Goal: Download file/media

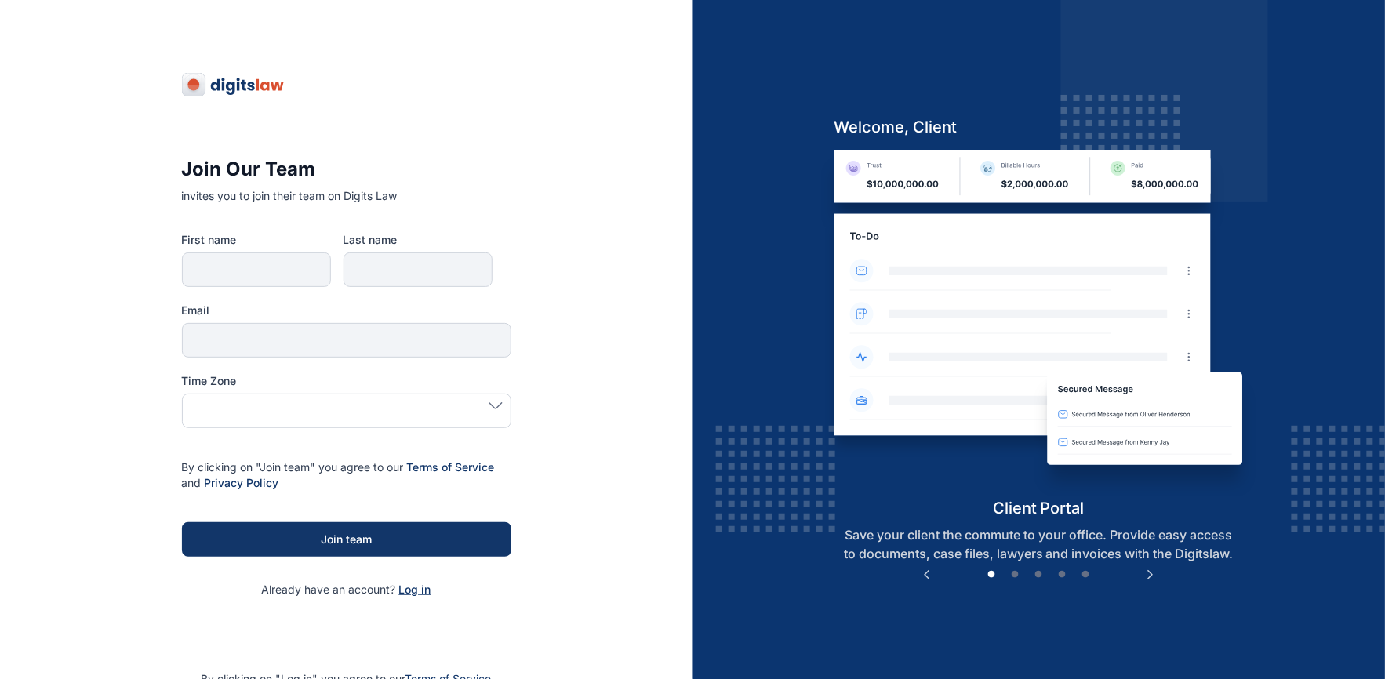
click at [411, 592] on span "Log in" at bounding box center [415, 589] width 32 height 13
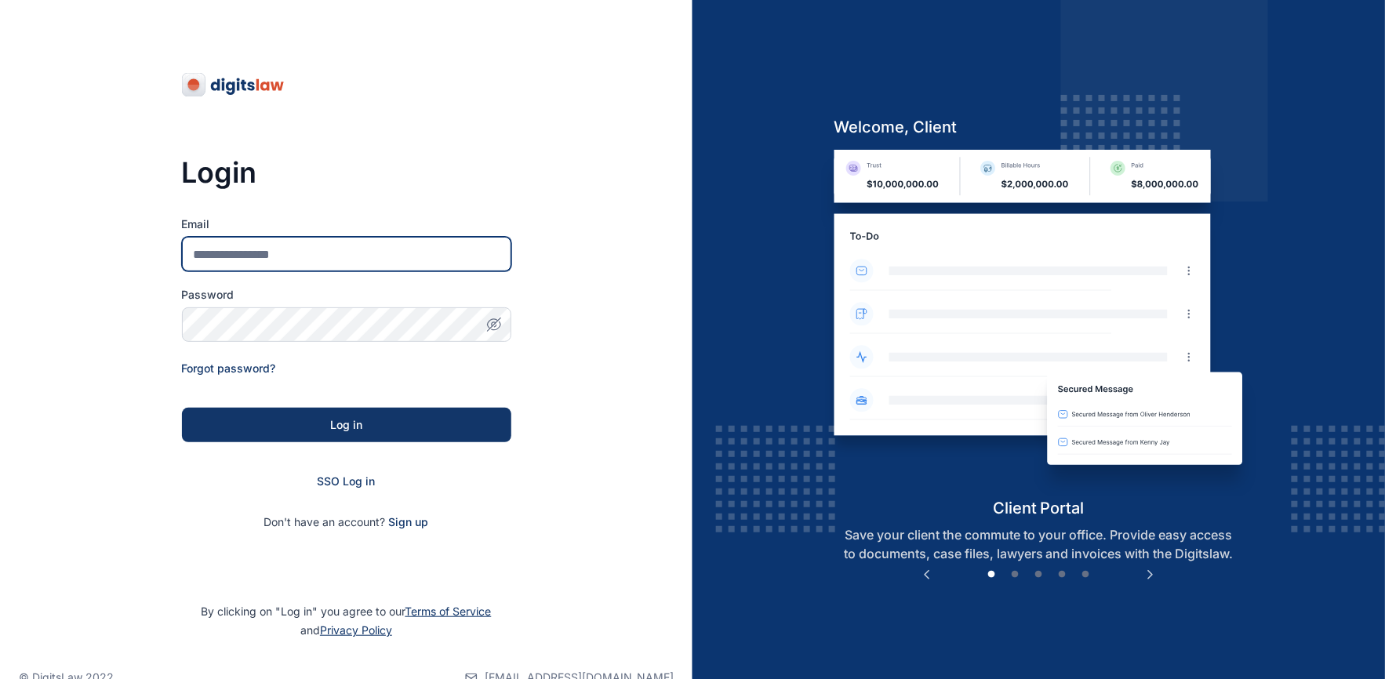
type input "**********"
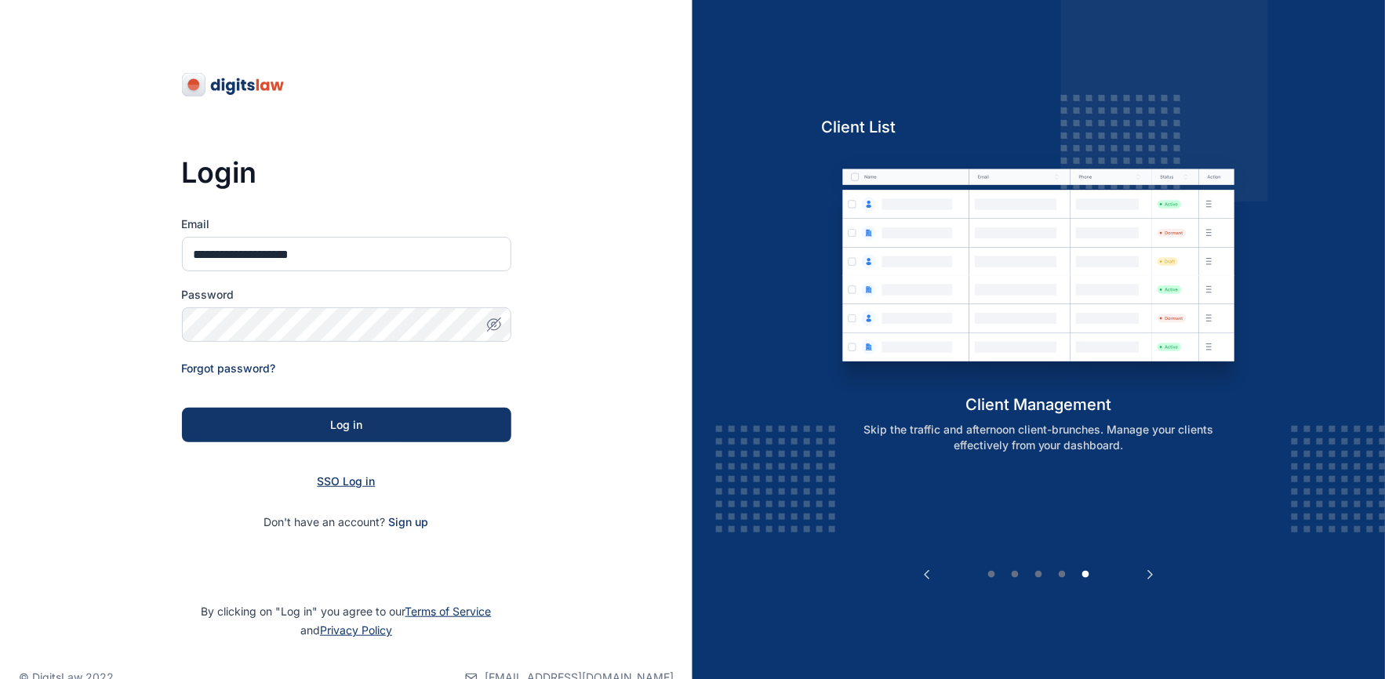
click at [348, 482] on span "SSO Log in" at bounding box center [347, 481] width 58 height 13
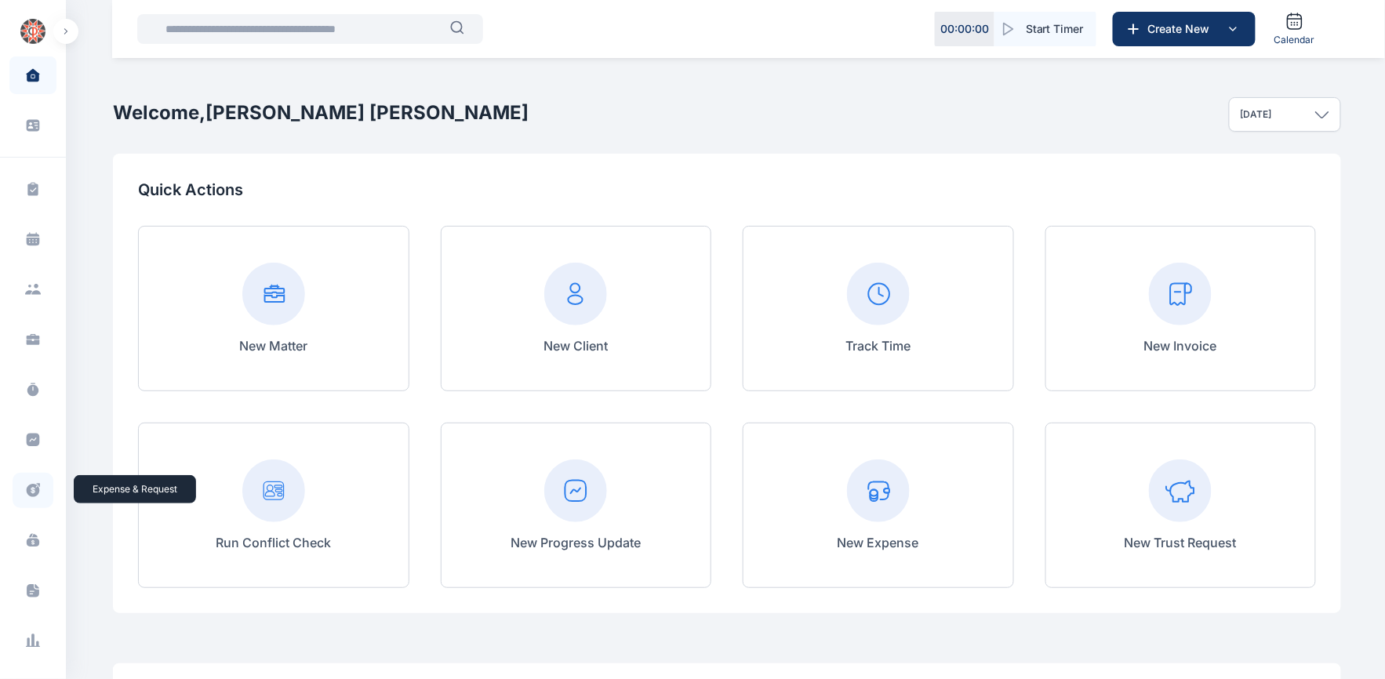
click at [28, 484] on icon at bounding box center [33, 490] width 13 height 13
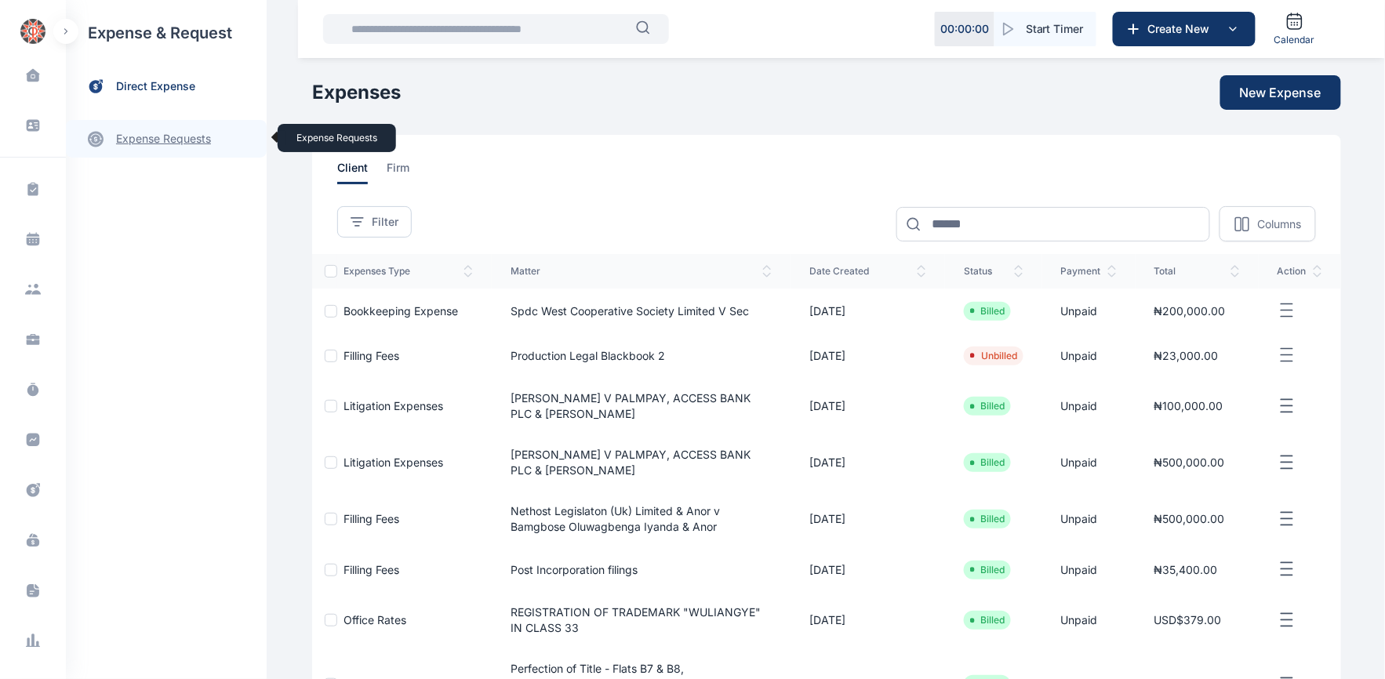
click at [153, 146] on link "expense requests expense requests" at bounding box center [166, 139] width 201 height 38
click at [165, 191] on span "Expense Request Expense Request" at bounding box center [188, 195] width 142 height 30
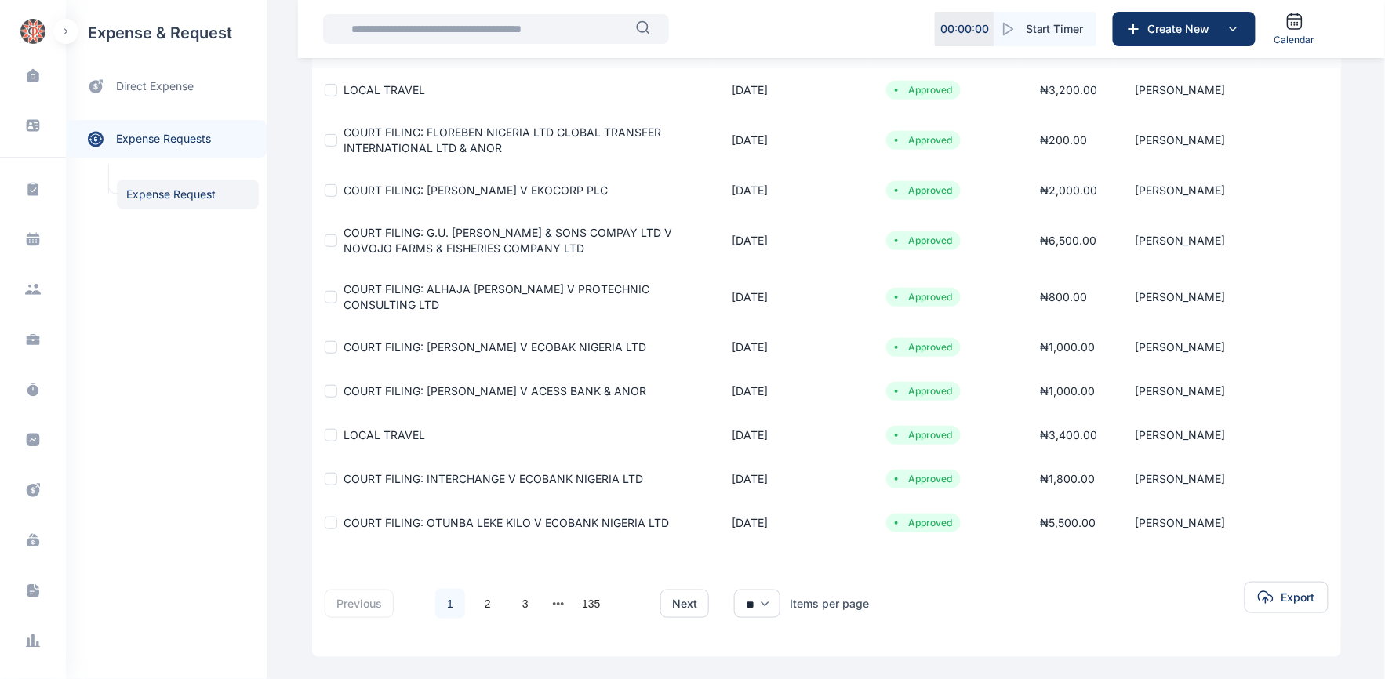
scroll to position [261, 0]
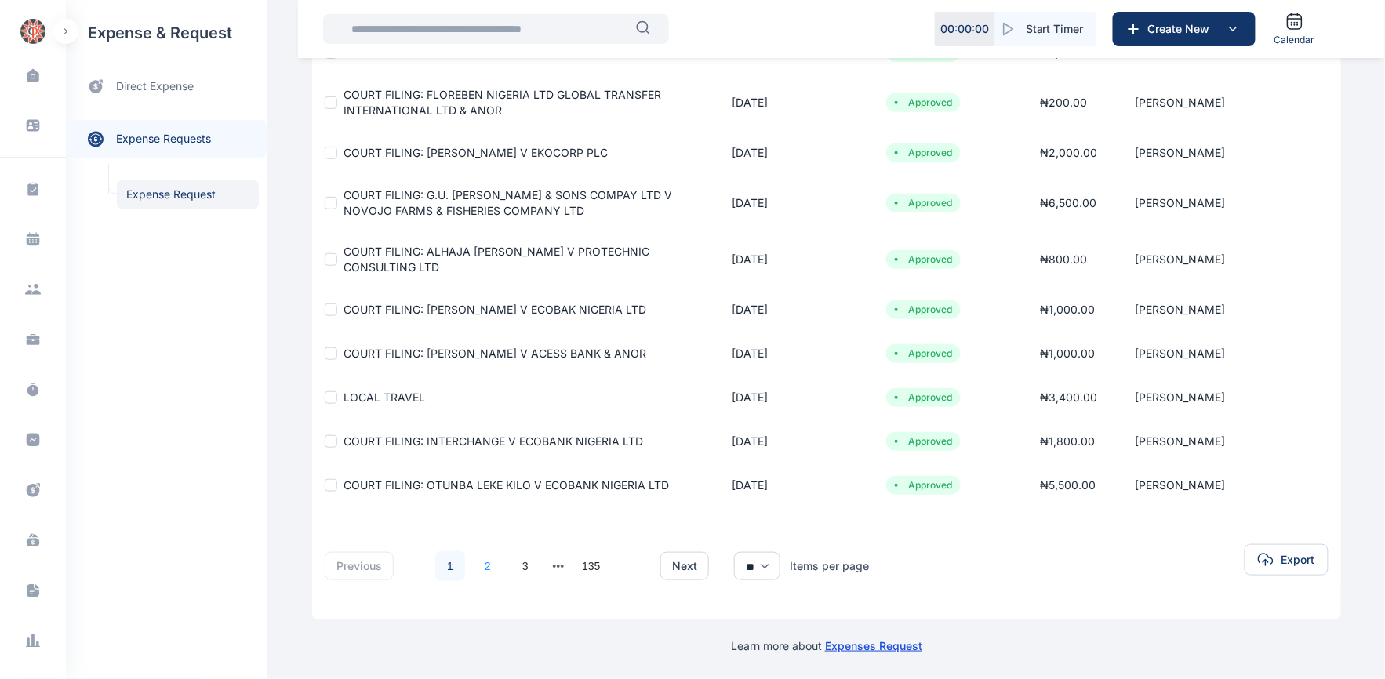
click at [481, 575] on link "2" at bounding box center [488, 566] width 30 height 30
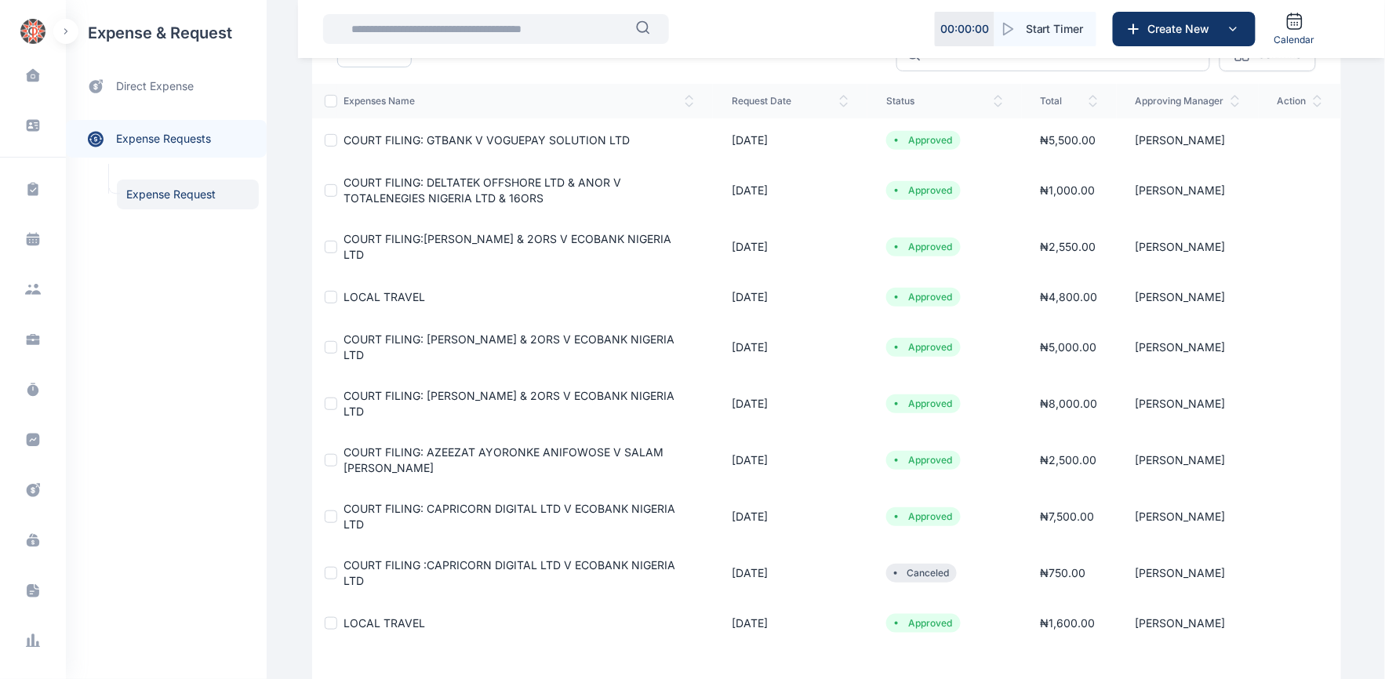
scroll to position [174, 0]
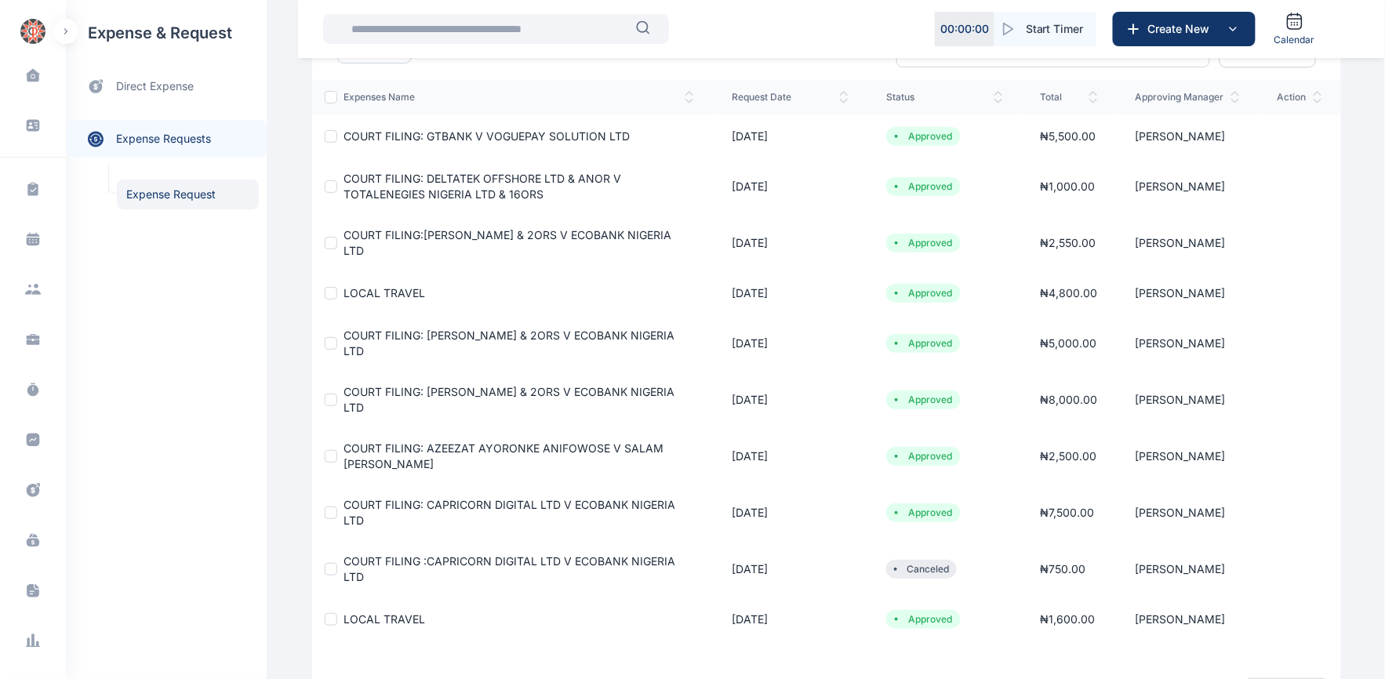
click at [474, 506] on span "COURT FILING: CAPRICORN DIGITAL LTD V ECOBANK NIGERIA LTD" at bounding box center [510, 512] width 332 height 29
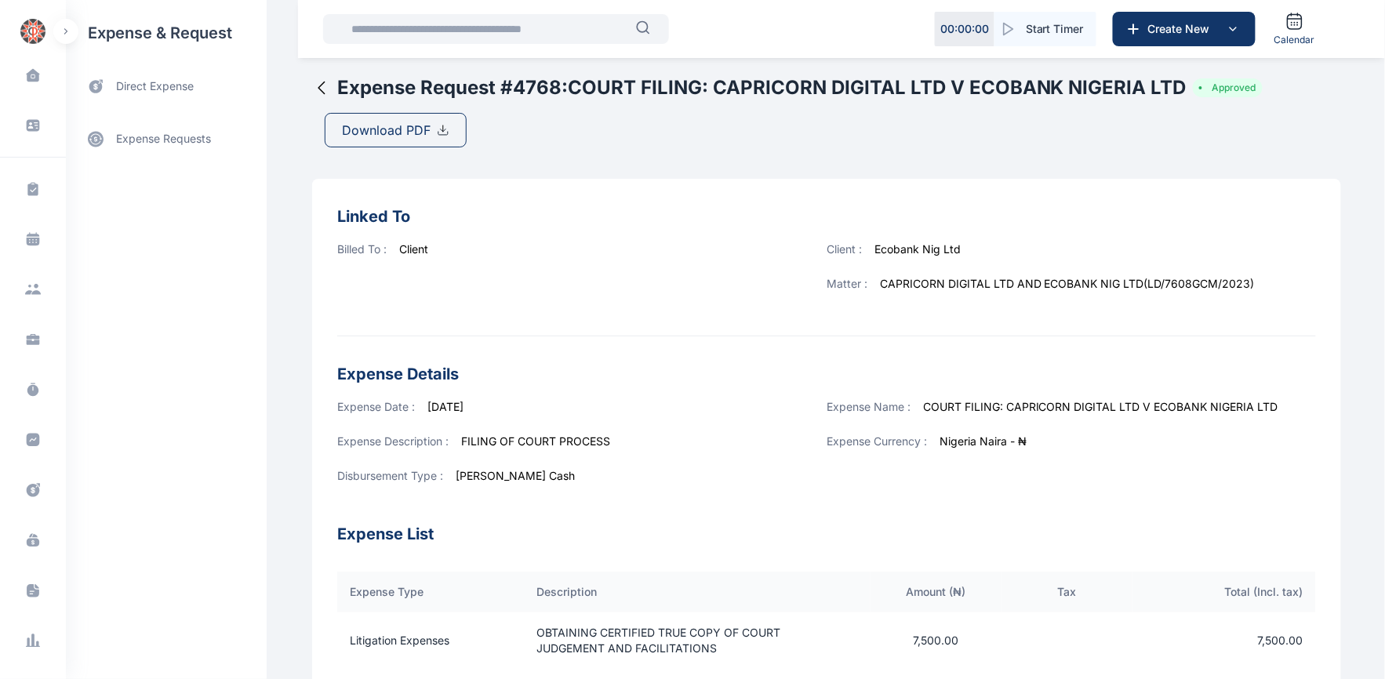
click at [391, 131] on span "Download PDF" at bounding box center [386, 130] width 89 height 19
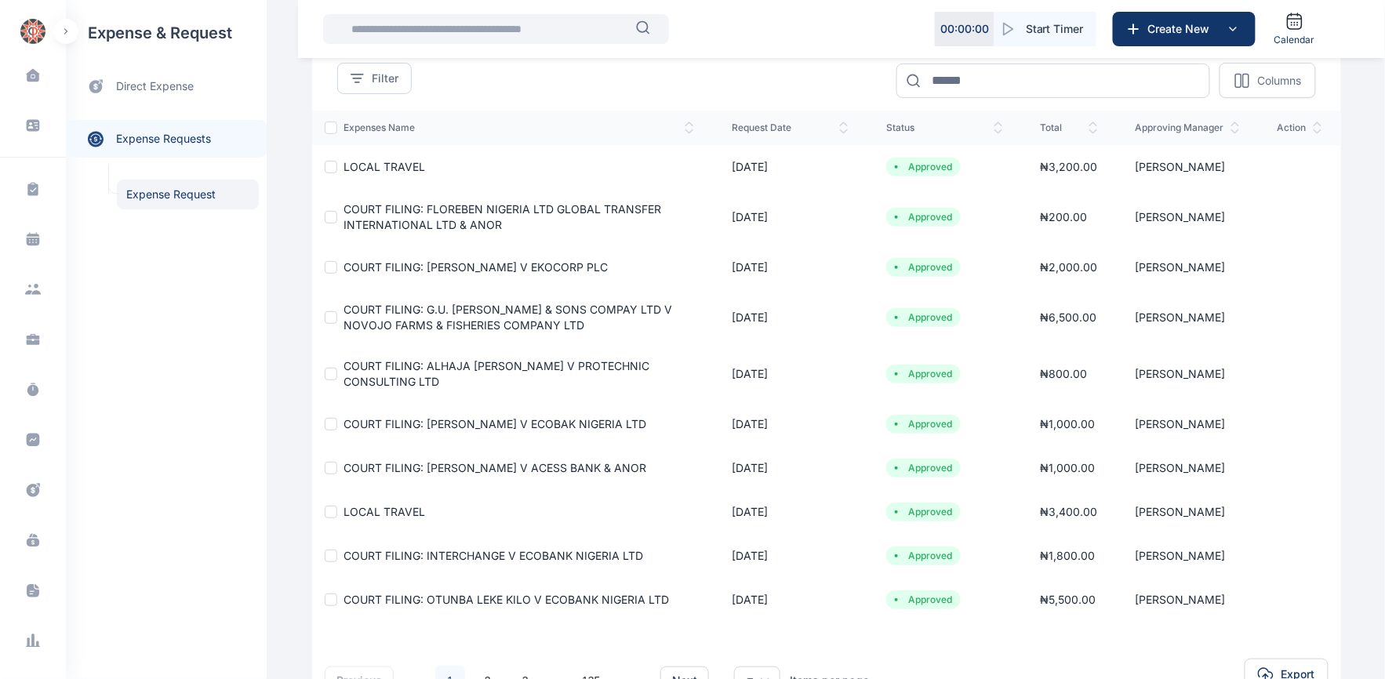
scroll to position [183, 0]
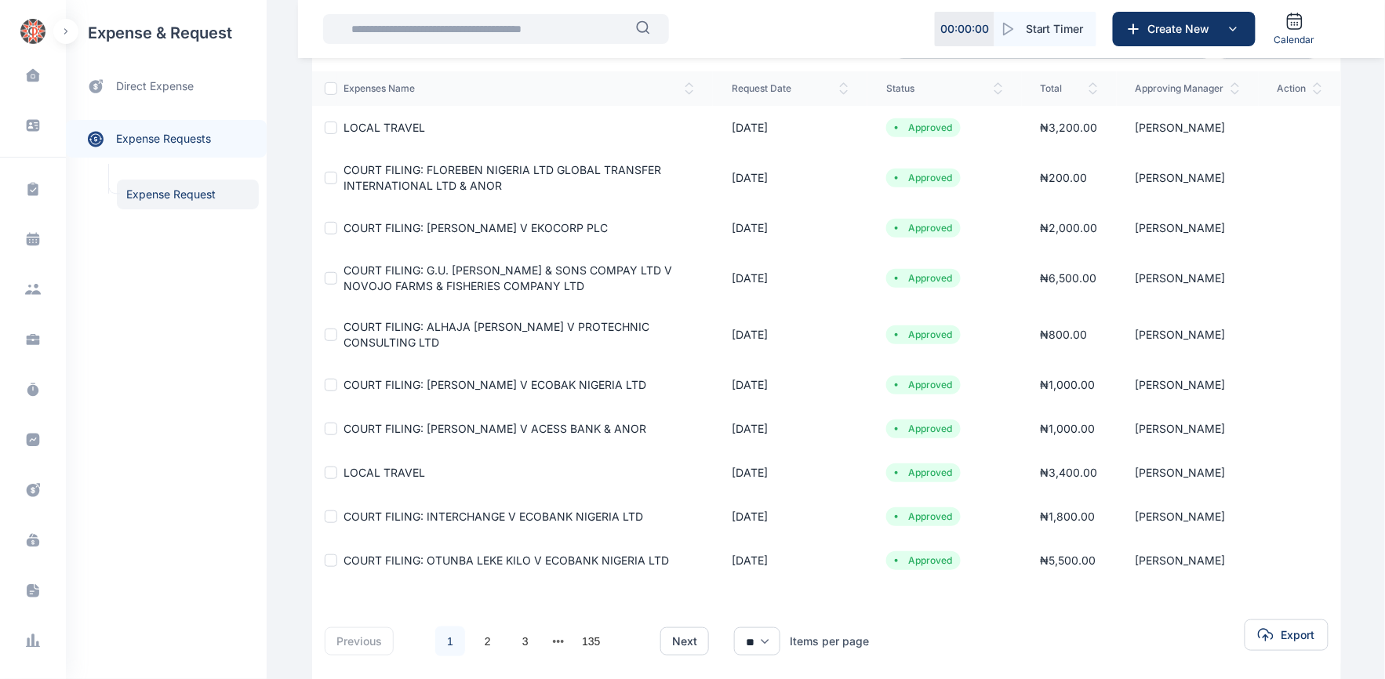
click at [474, 523] on span "COURT FILING: INTERCHANGE V ECOBANK NIGERIA LTD" at bounding box center [494, 516] width 300 height 13
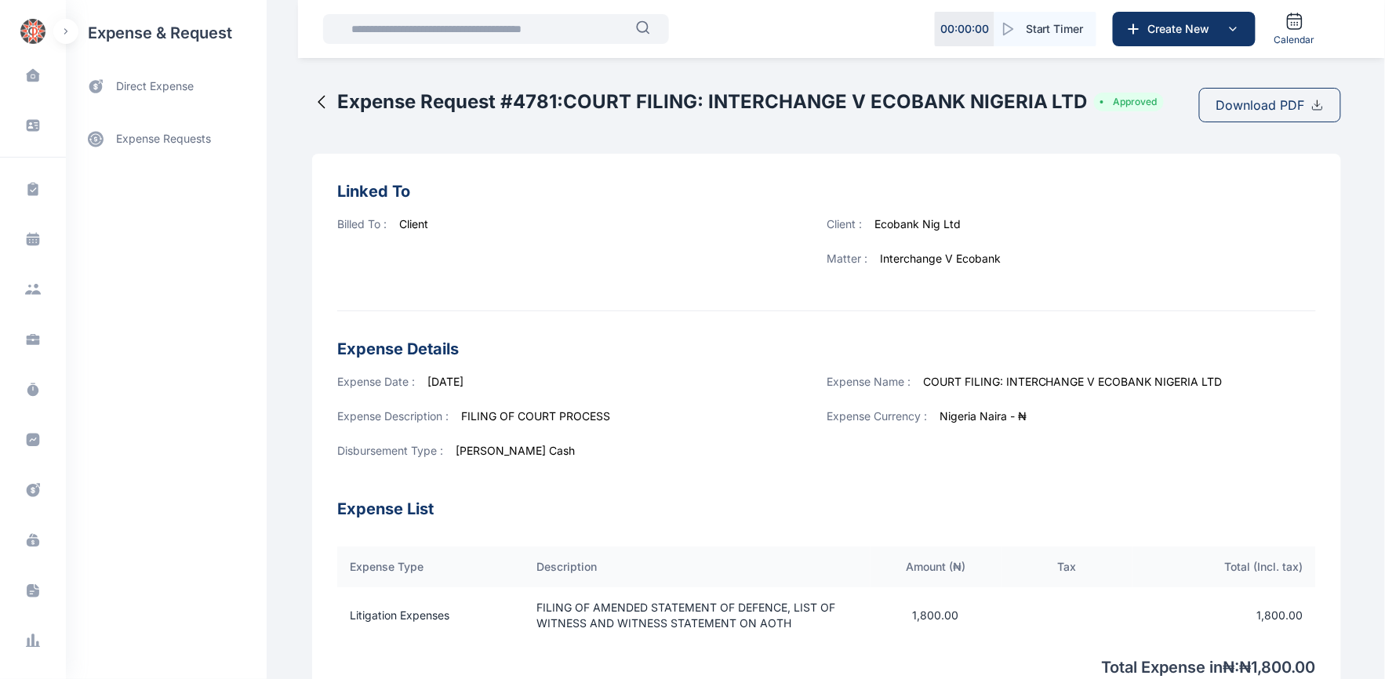
click at [1268, 106] on span "Download PDF" at bounding box center [1261, 105] width 89 height 19
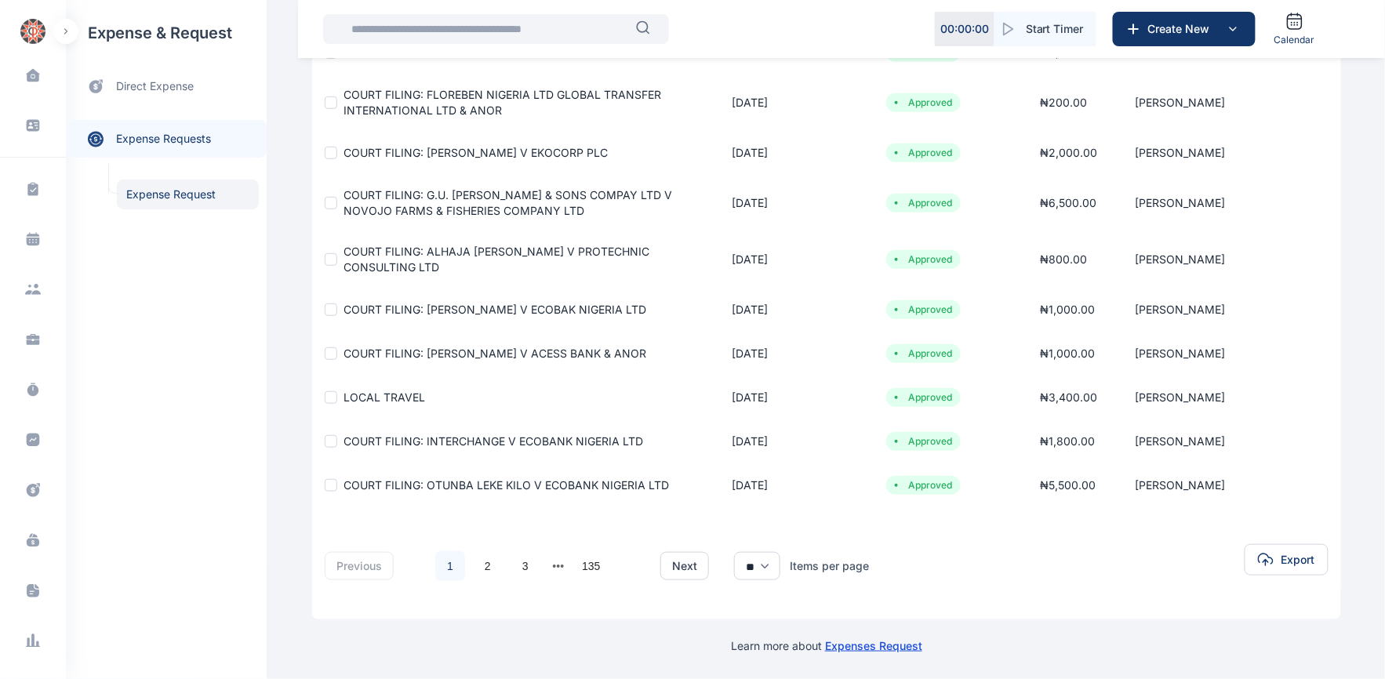
scroll to position [270, 0]
click at [515, 481] on span "COURT FILING: OTUNBA LEKE KILO V ECOBANK NIGERIA LTD" at bounding box center [507, 484] width 326 height 13
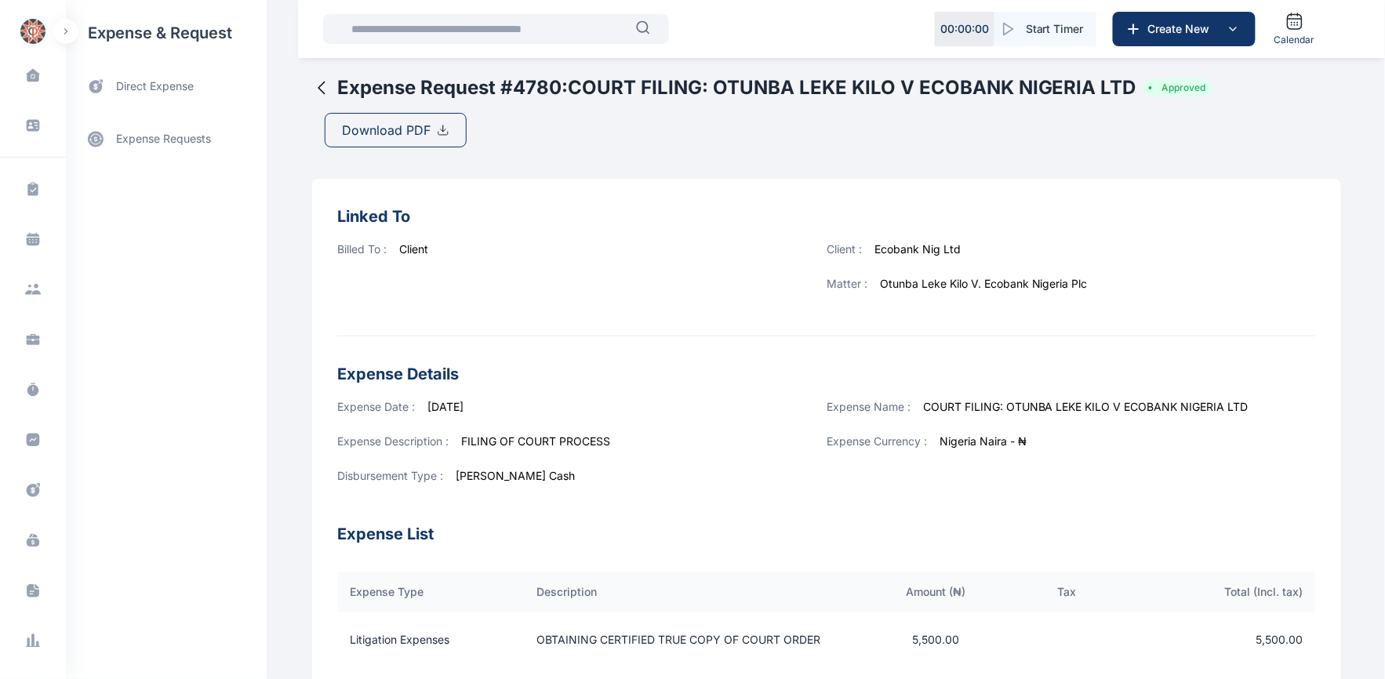
click at [376, 129] on span "Download PDF" at bounding box center [386, 130] width 89 height 19
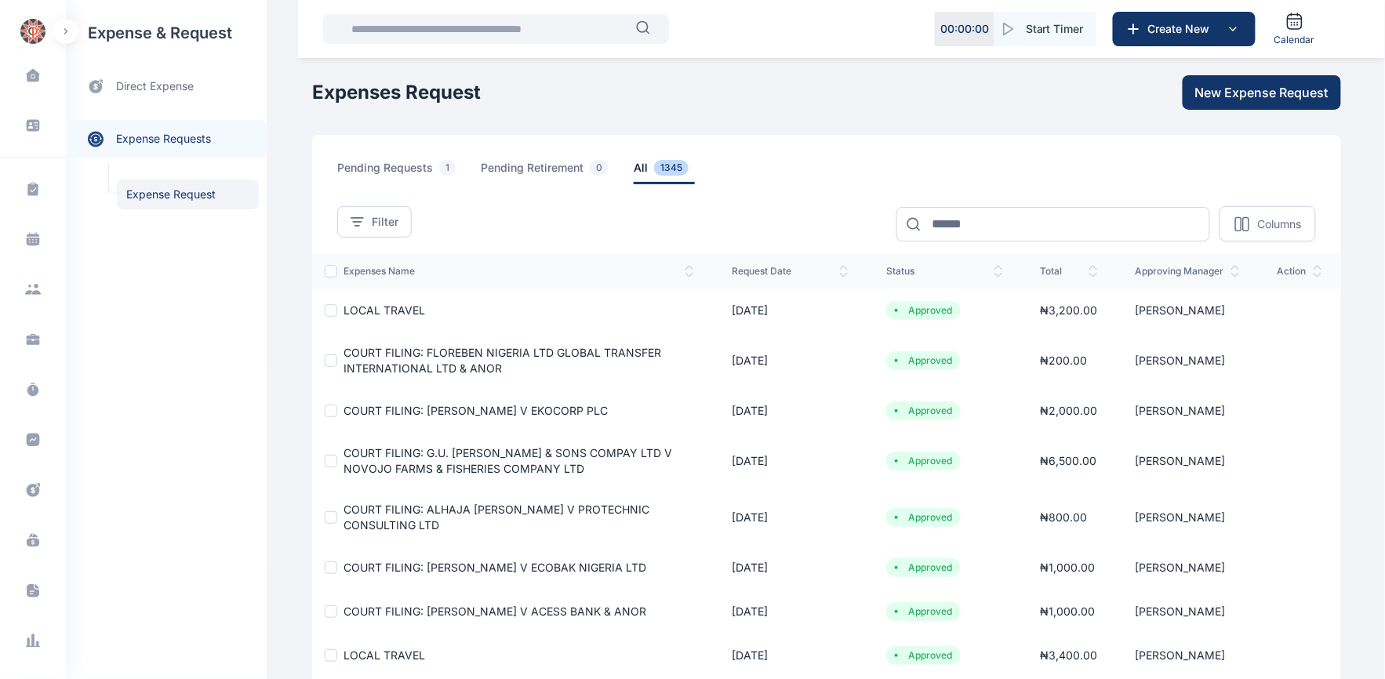
click at [474, 563] on span "COURT FILING: AKINYOMI CHARLES NIKORO V ECOBAK NIGERIA LTD" at bounding box center [495, 567] width 303 height 13
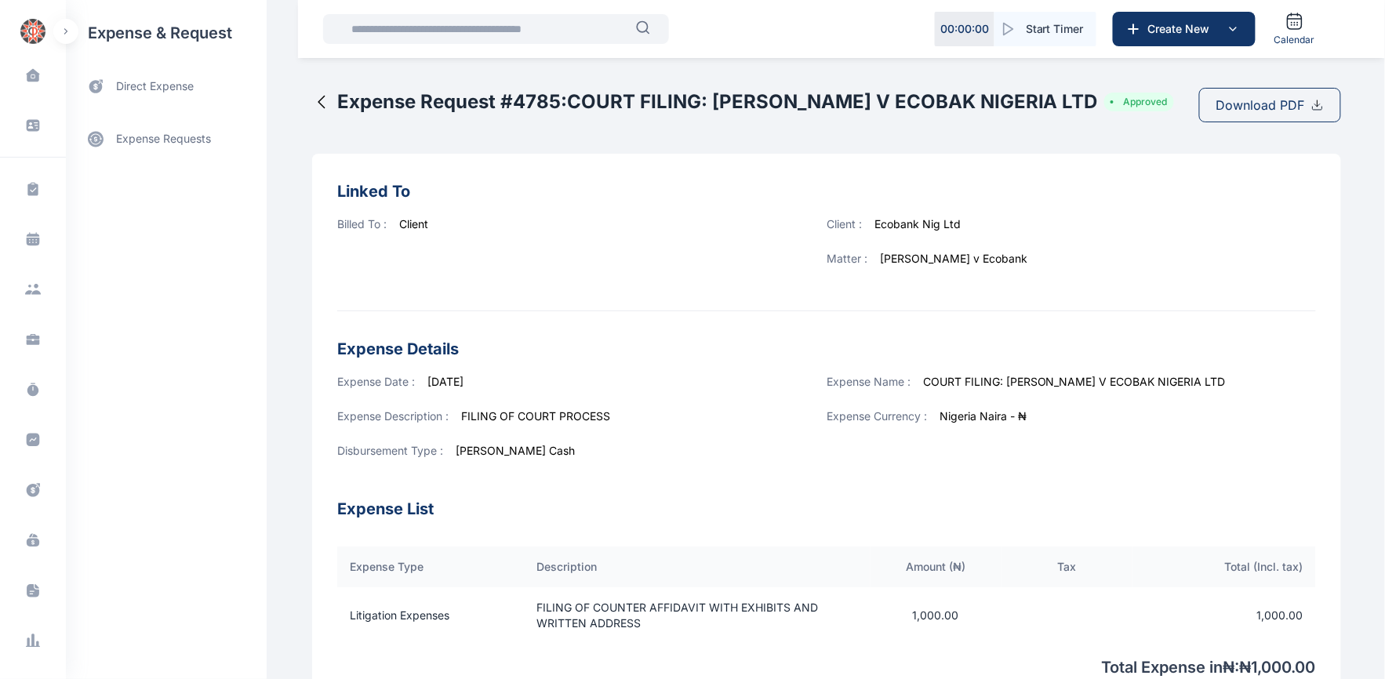
click at [1217, 115] on span "Download PDF" at bounding box center [1261, 105] width 89 height 19
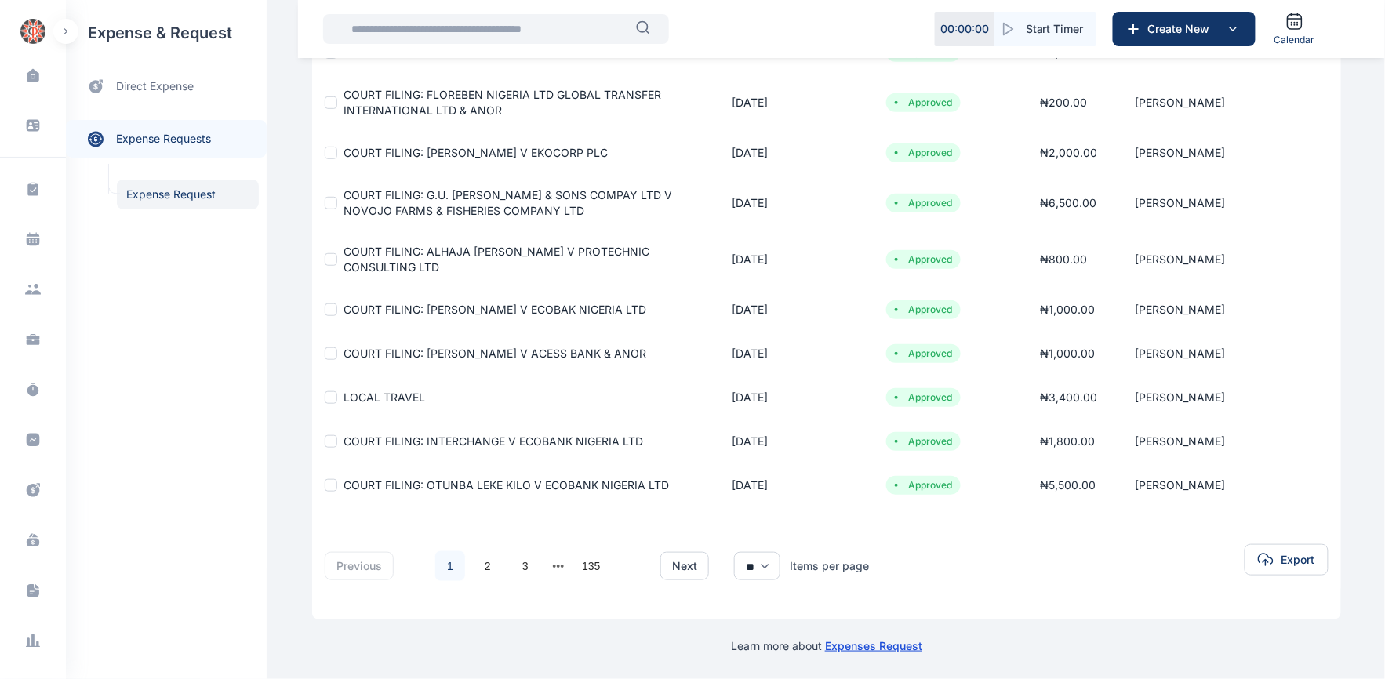
scroll to position [261, 0]
click at [478, 578] on link "2" at bounding box center [488, 566] width 30 height 30
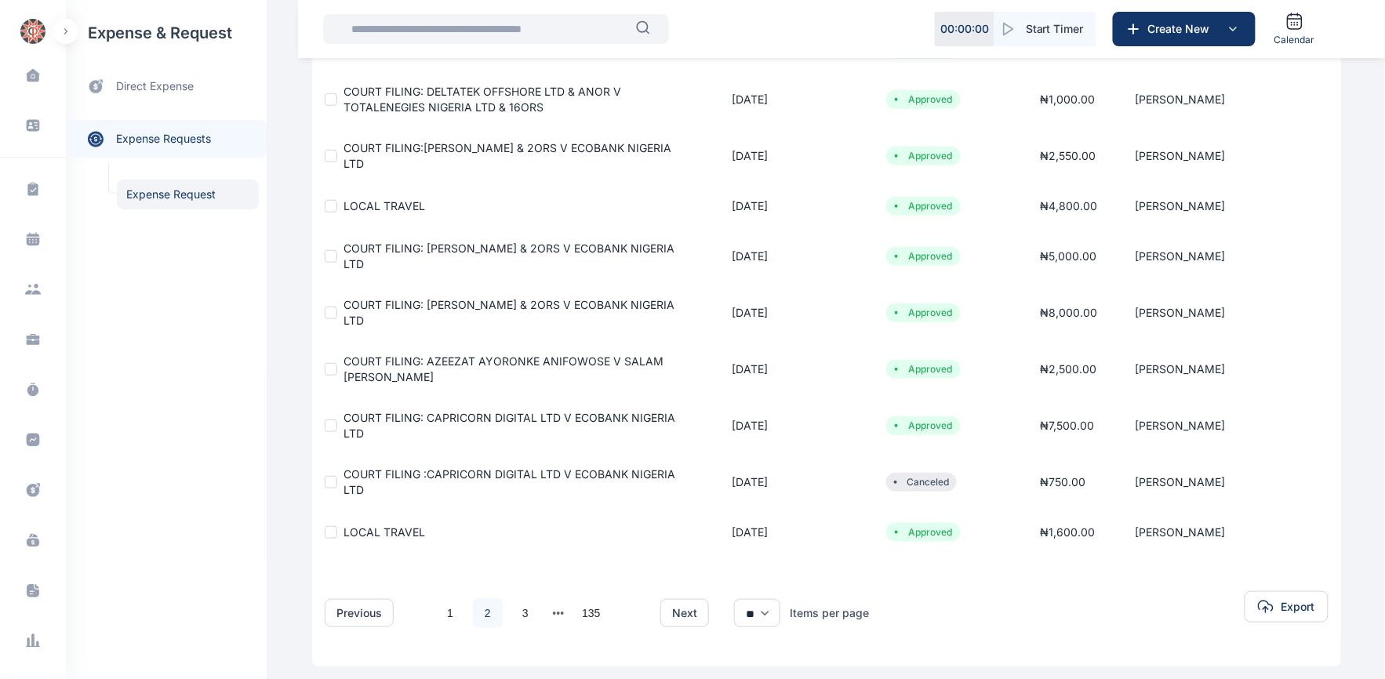
click at [503, 418] on span "COURT FILING: CAPRICORN DIGITAL LTD V ECOBANK NIGERIA LTD" at bounding box center [510, 425] width 332 height 29
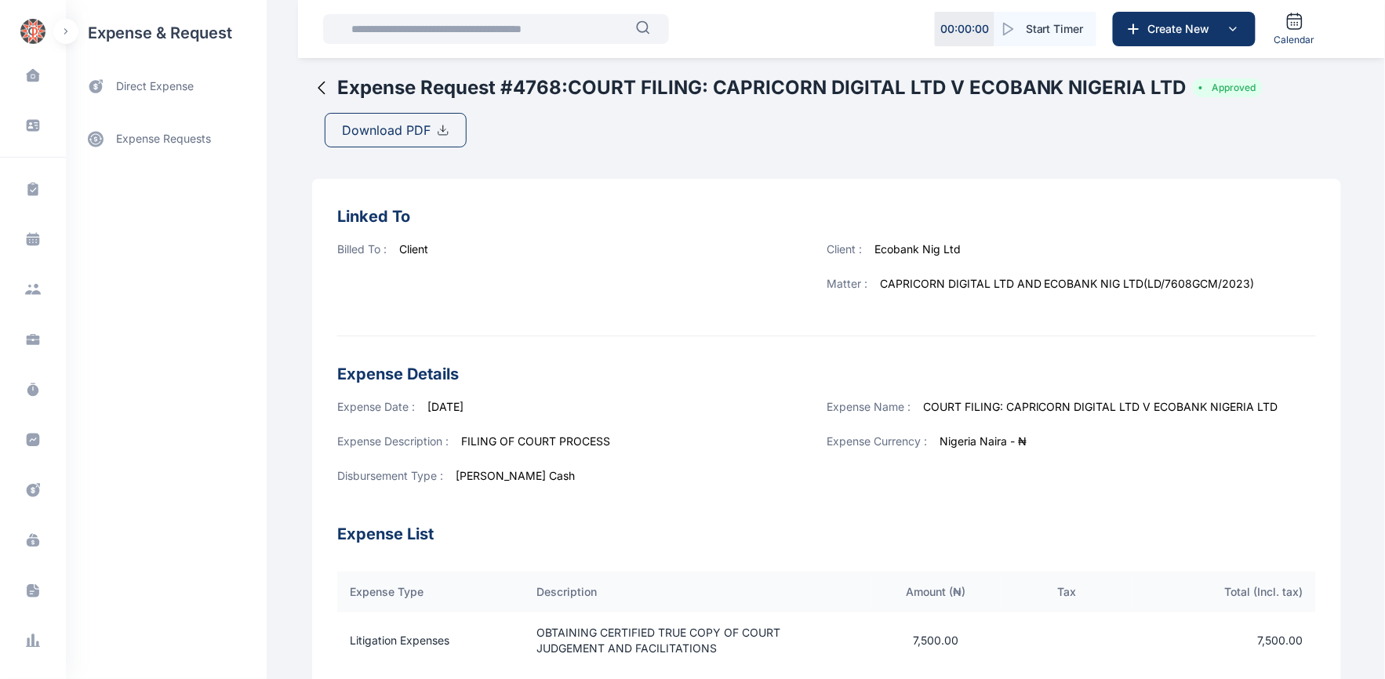
click at [373, 127] on span "Download PDF" at bounding box center [386, 130] width 89 height 19
